Goal: Task Accomplishment & Management: Use online tool/utility

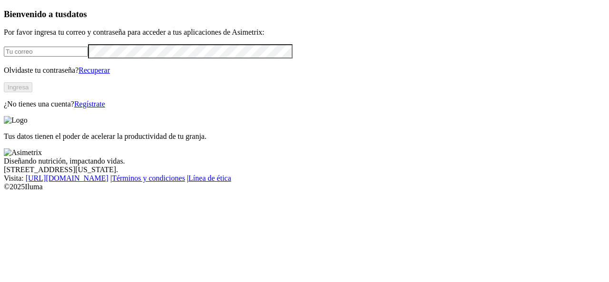
type input "[PERSON_NAME][EMAIL_ADDRESS][PERSON_NAME][PERSON_NAME][DOMAIN_NAME]"
click at [32, 92] on button "Ingresa" at bounding box center [18, 87] width 29 height 10
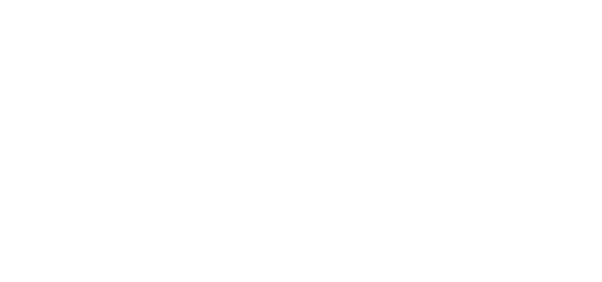
scroll to position [529, 0]
